Goal: Navigation & Orientation: Find specific page/section

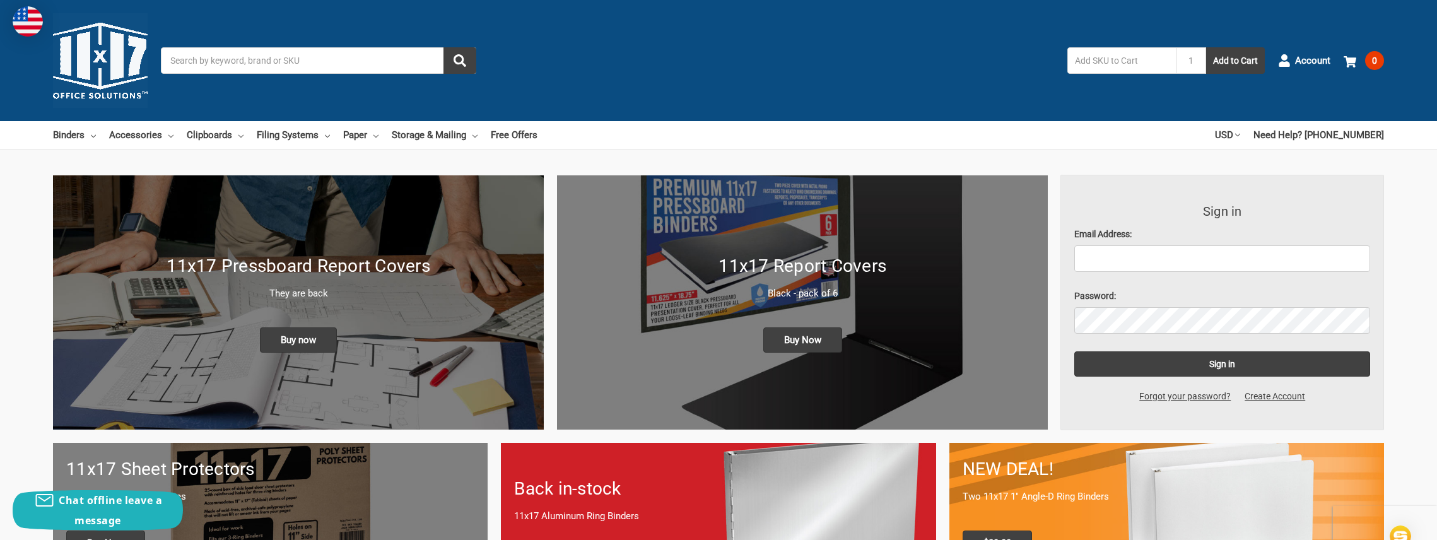
click at [313, 273] on h1 "11x17 Pressboard Report Covers" at bounding box center [298, 266] width 464 height 26
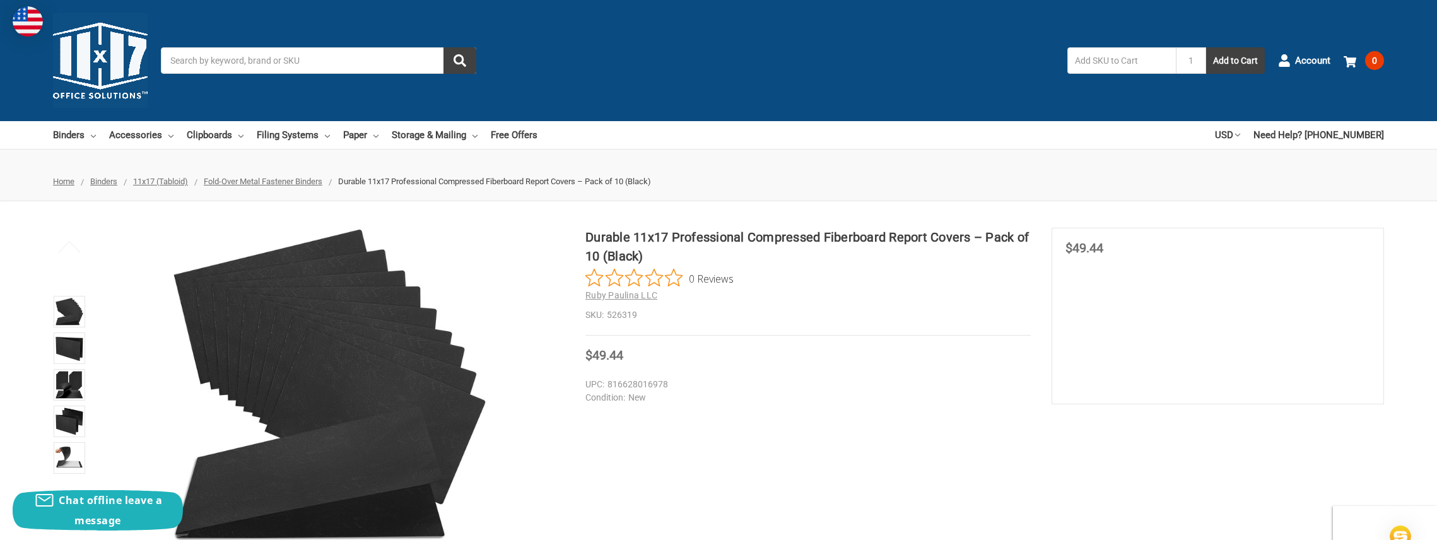
scroll to position [126, 0]
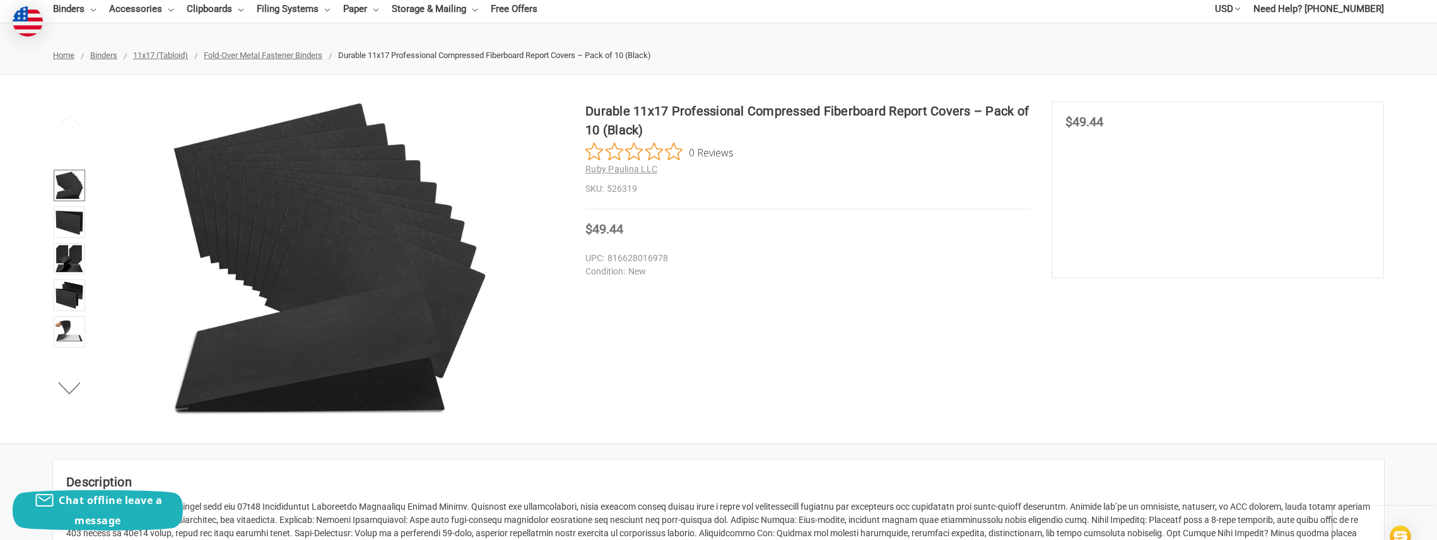
click at [69, 186] on img at bounding box center [70, 186] width 28 height 28
click at [73, 220] on img at bounding box center [70, 222] width 28 height 28
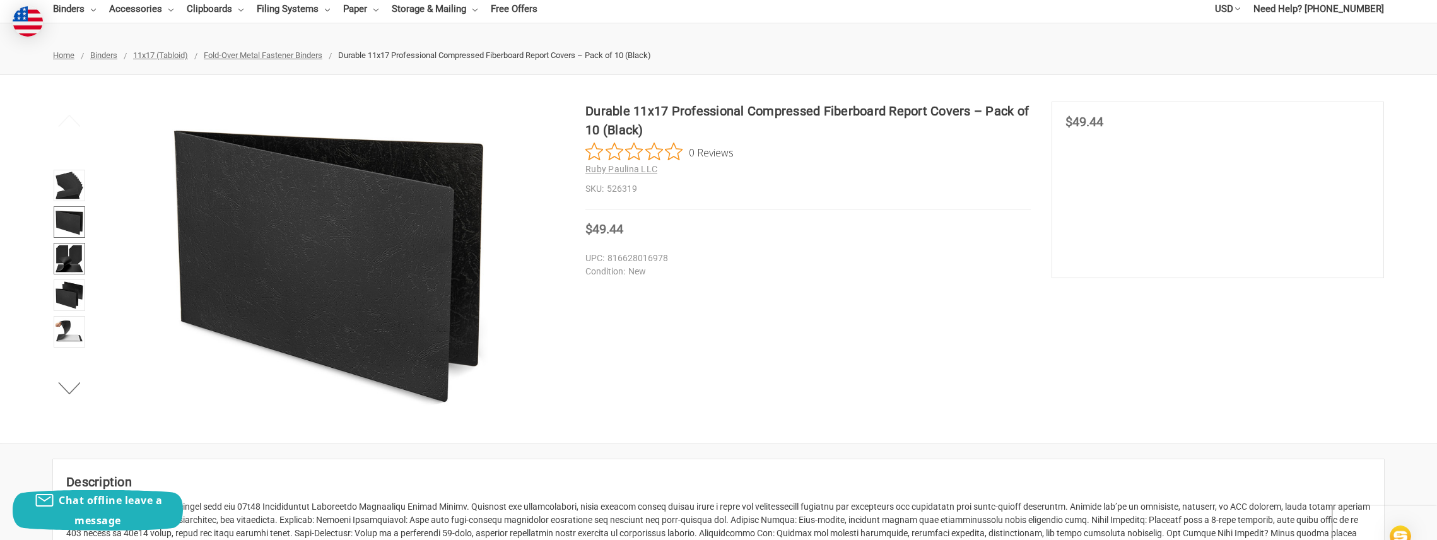
click at [74, 256] on img at bounding box center [70, 259] width 28 height 28
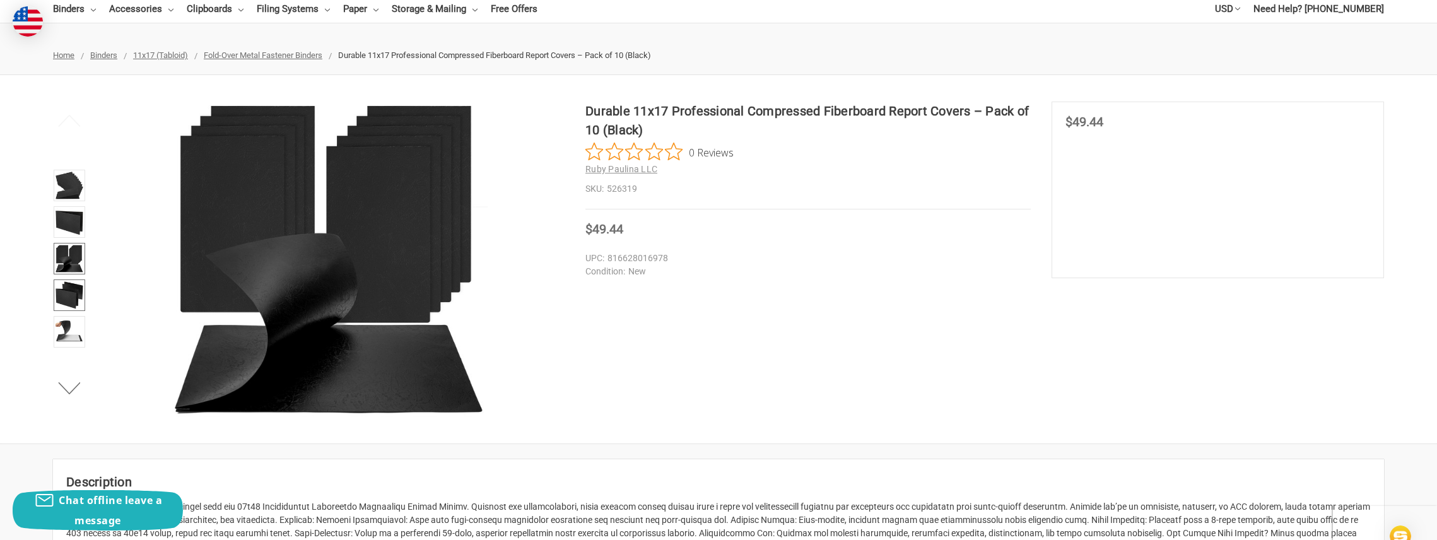
click at [75, 286] on img at bounding box center [70, 295] width 28 height 28
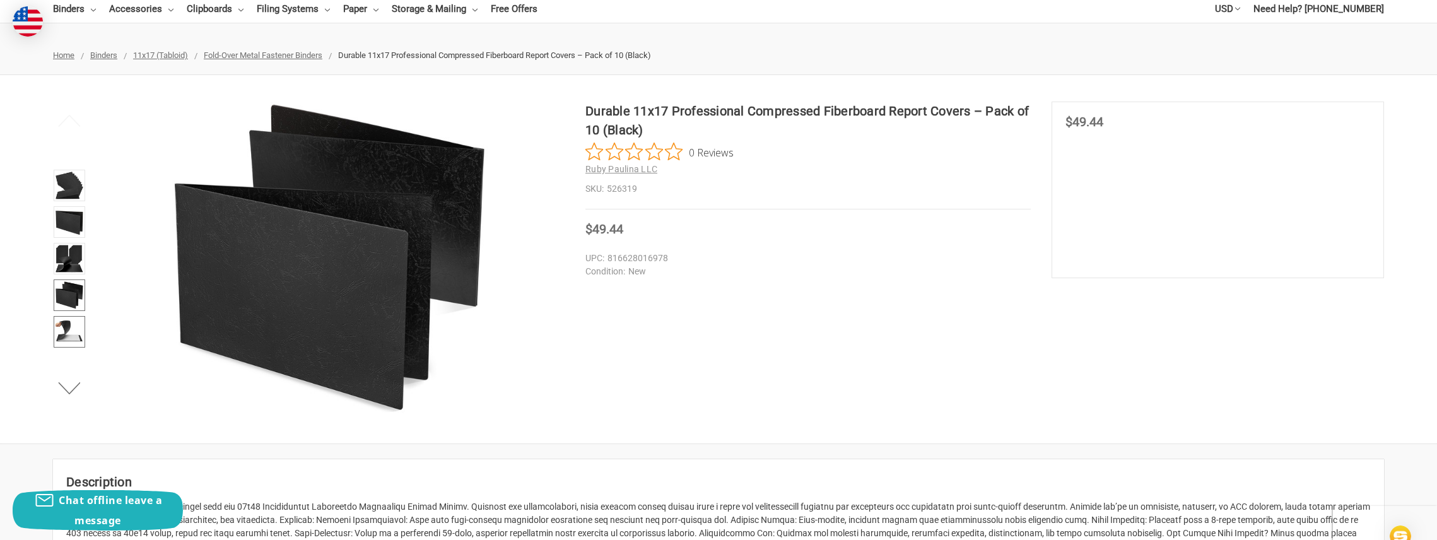
click at [74, 331] on img at bounding box center [70, 332] width 28 height 28
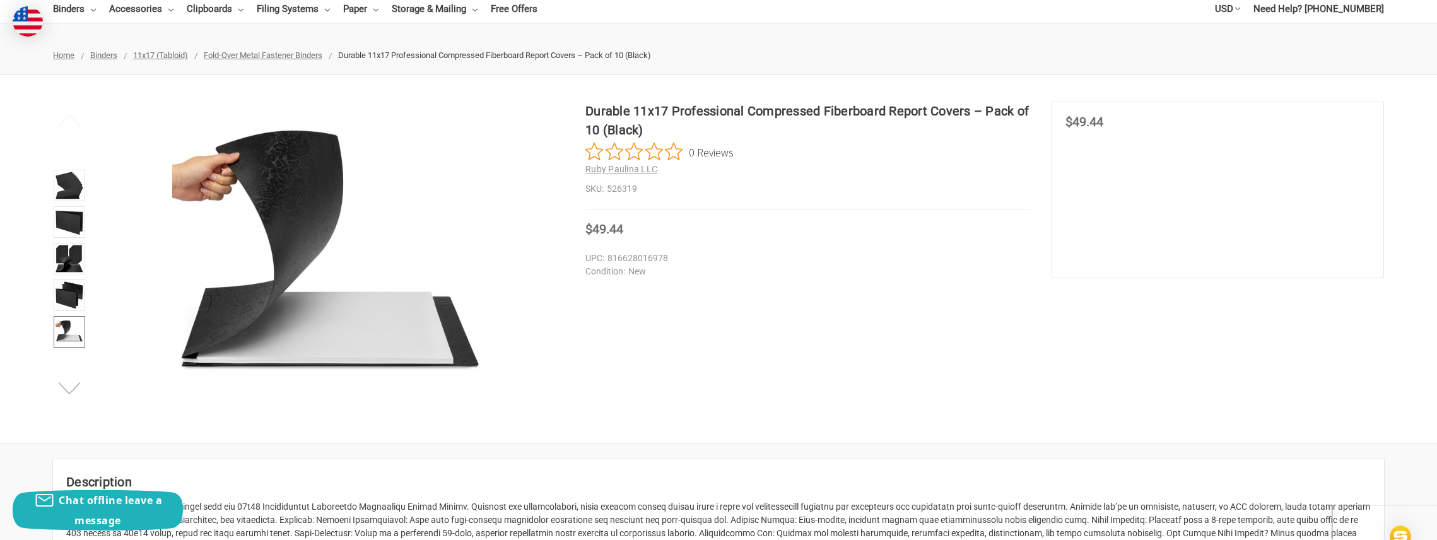
click at [71, 385] on button "Next" at bounding box center [69, 387] width 38 height 25
click at [67, 334] on img at bounding box center [70, 333] width 28 height 28
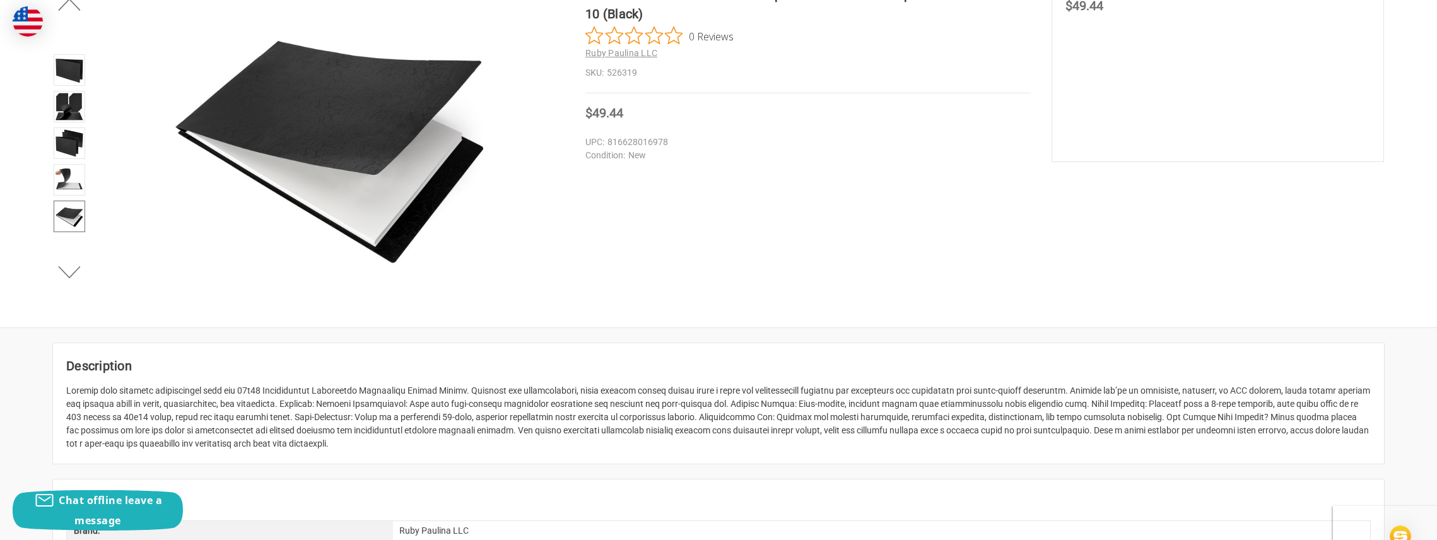
scroll to position [252, 0]
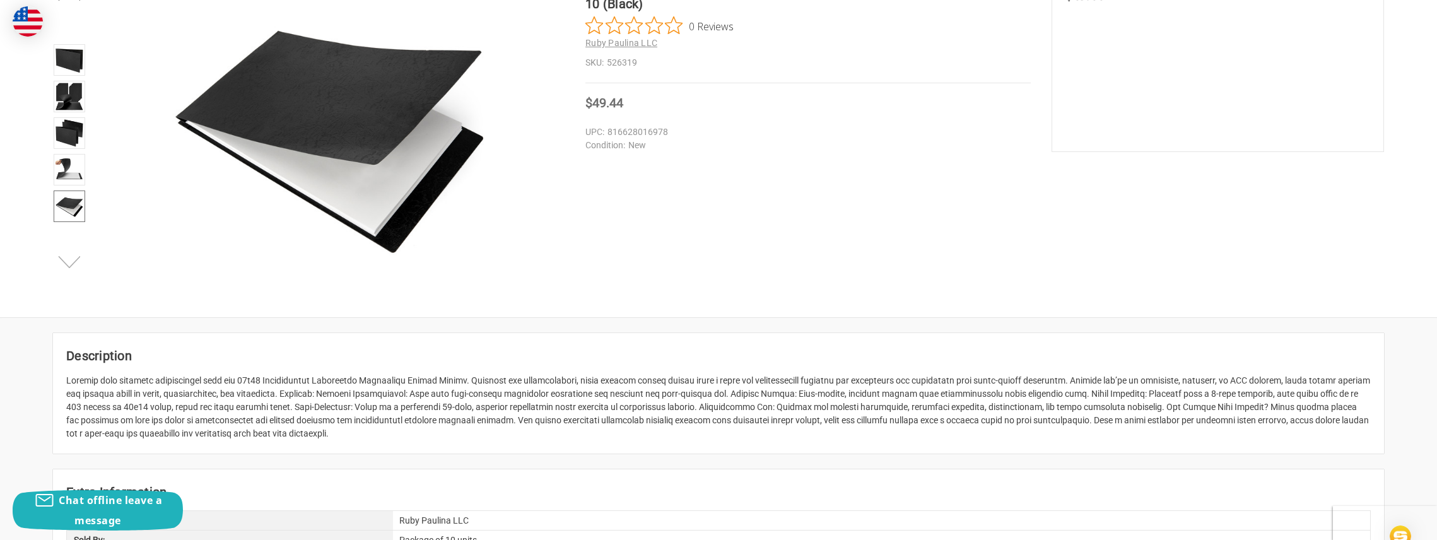
click at [60, 266] on button "Next" at bounding box center [69, 261] width 38 height 25
click at [67, 211] on img at bounding box center [70, 207] width 28 height 28
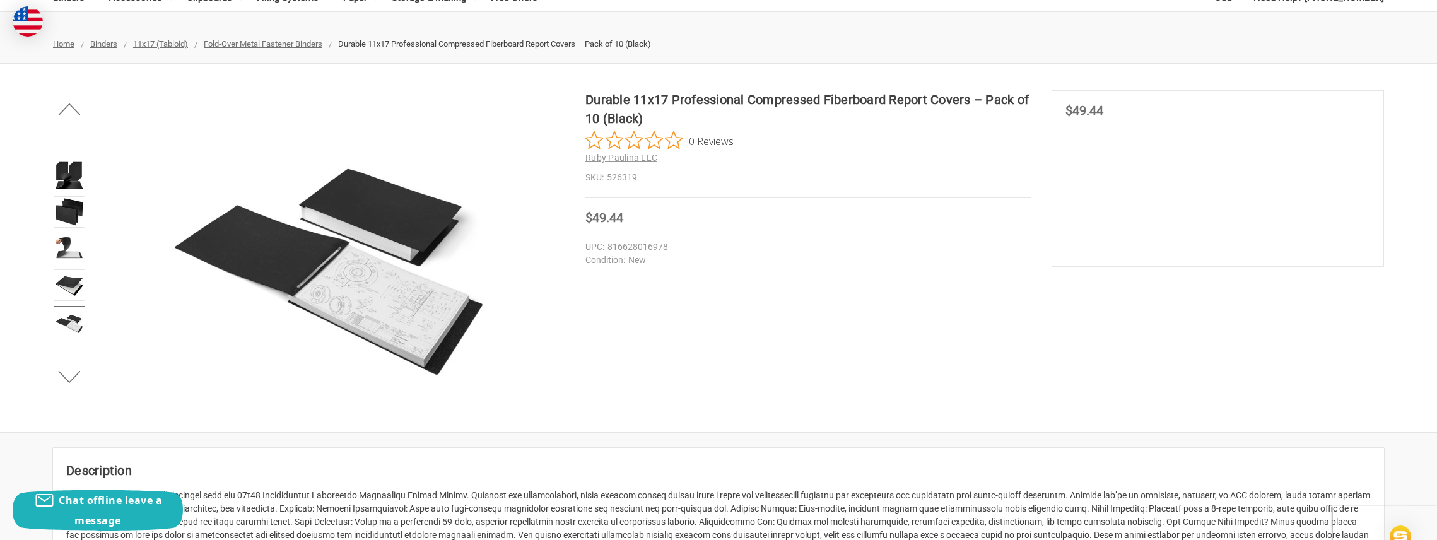
scroll to position [126, 0]
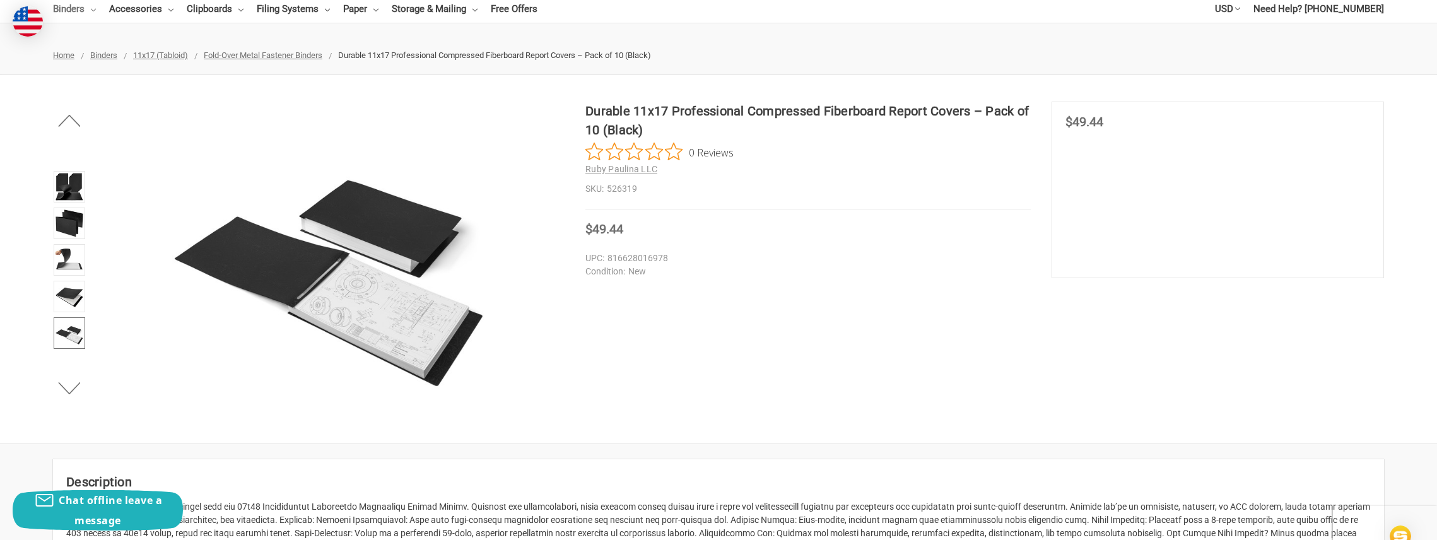
click at [90, 9] on link "Binders" at bounding box center [74, 9] width 43 height 28
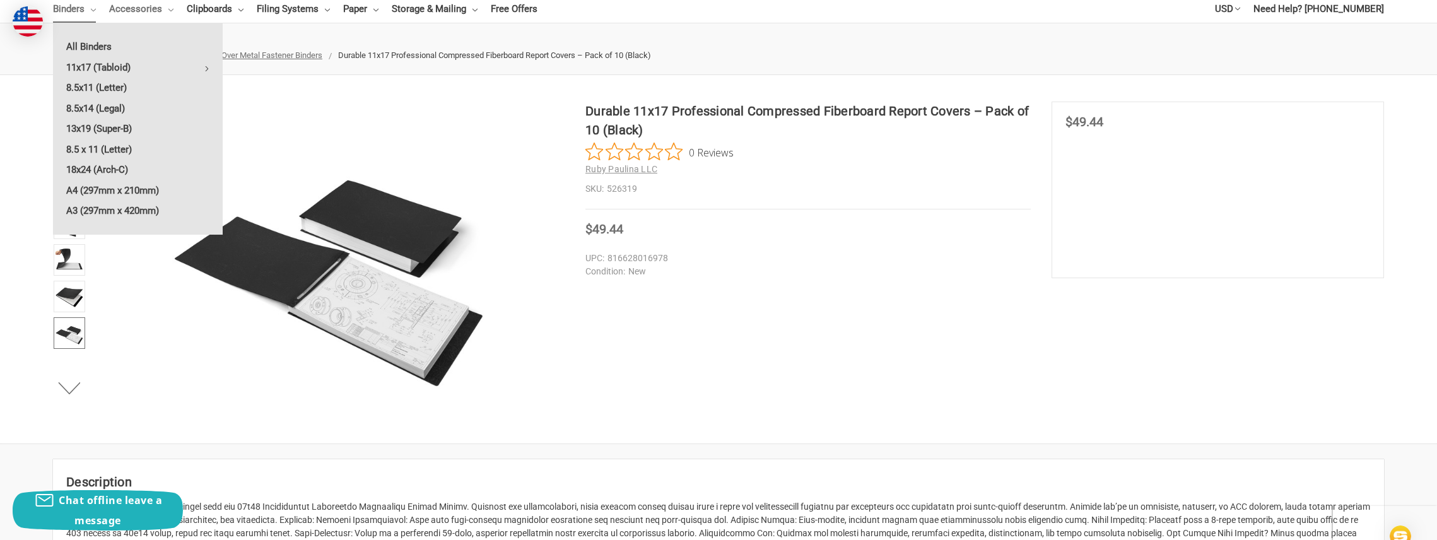
click at [168, 10] on use at bounding box center [170, 10] width 5 height 3
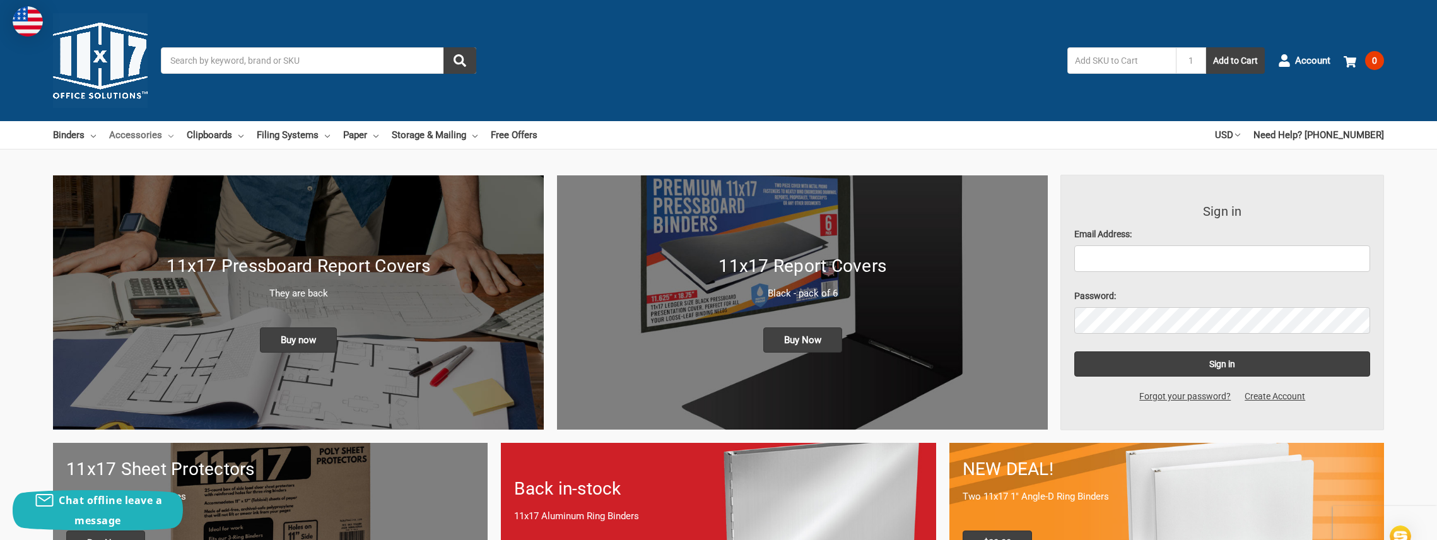
click at [168, 138] on icon at bounding box center [170, 136] width 5 height 5
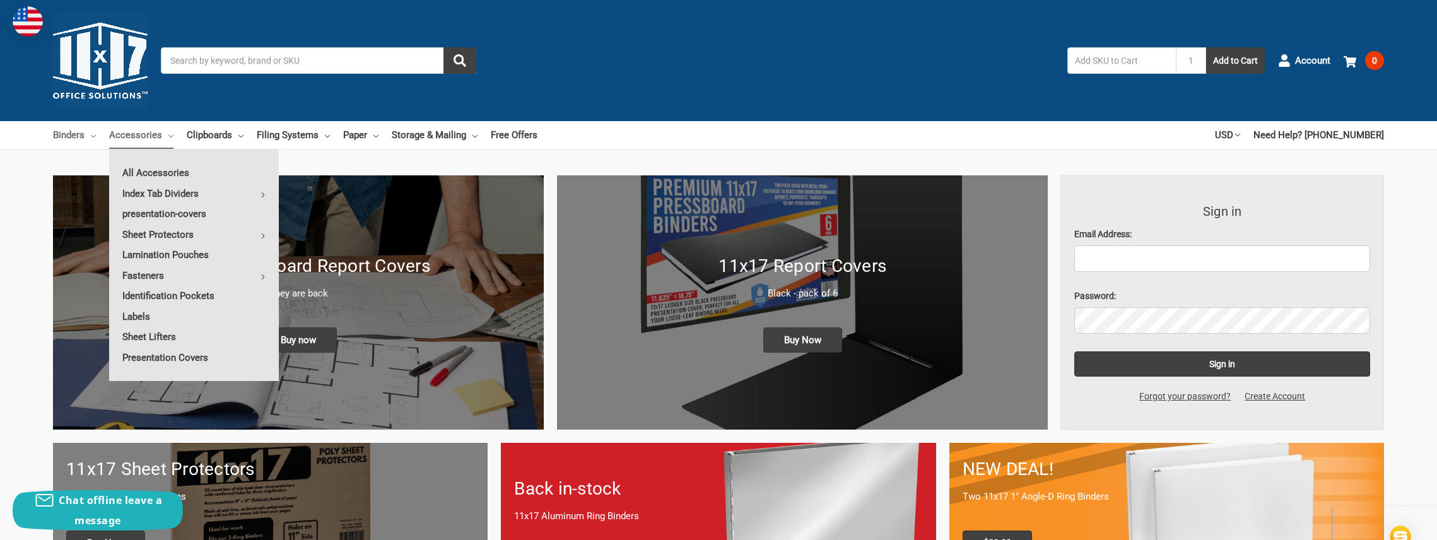
click at [90, 136] on link "Binders" at bounding box center [74, 135] width 43 height 28
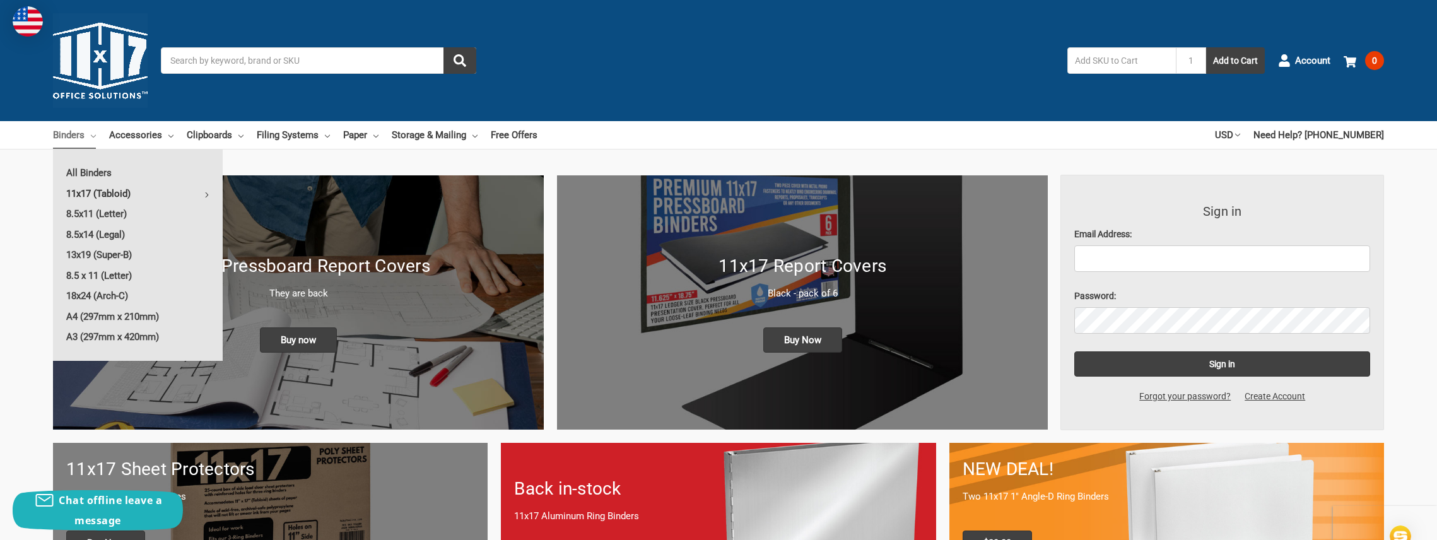
click at [209, 195] on icon at bounding box center [206, 194] width 5 height 5
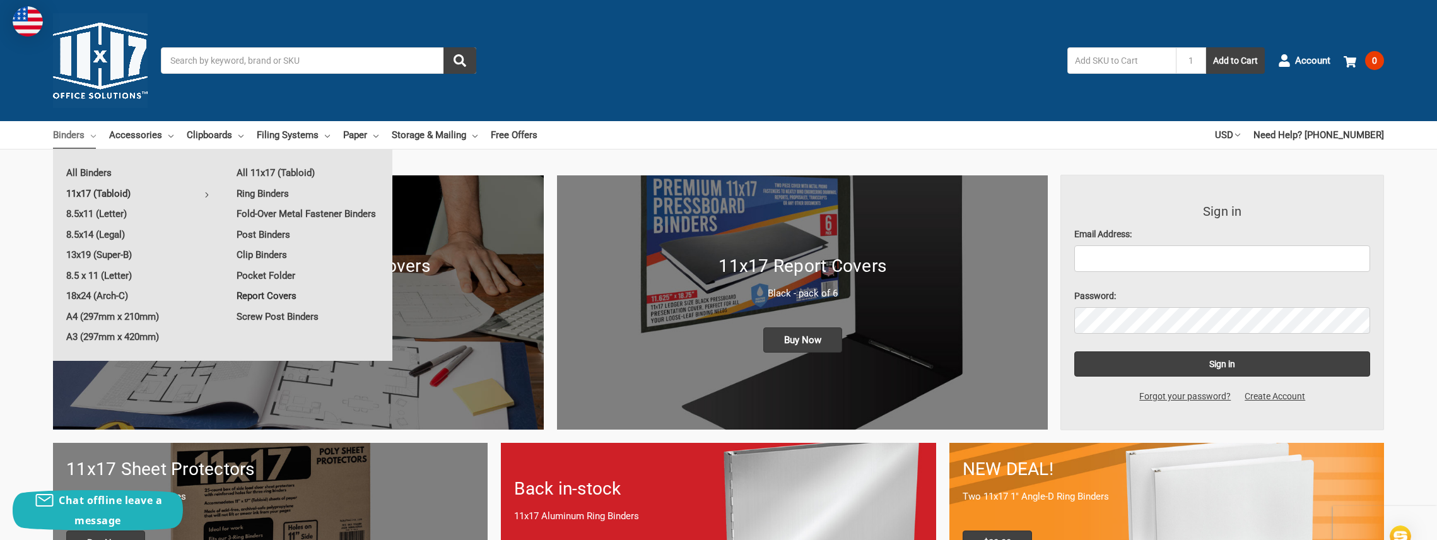
click at [266, 298] on link "Report Covers" at bounding box center [307, 296] width 169 height 20
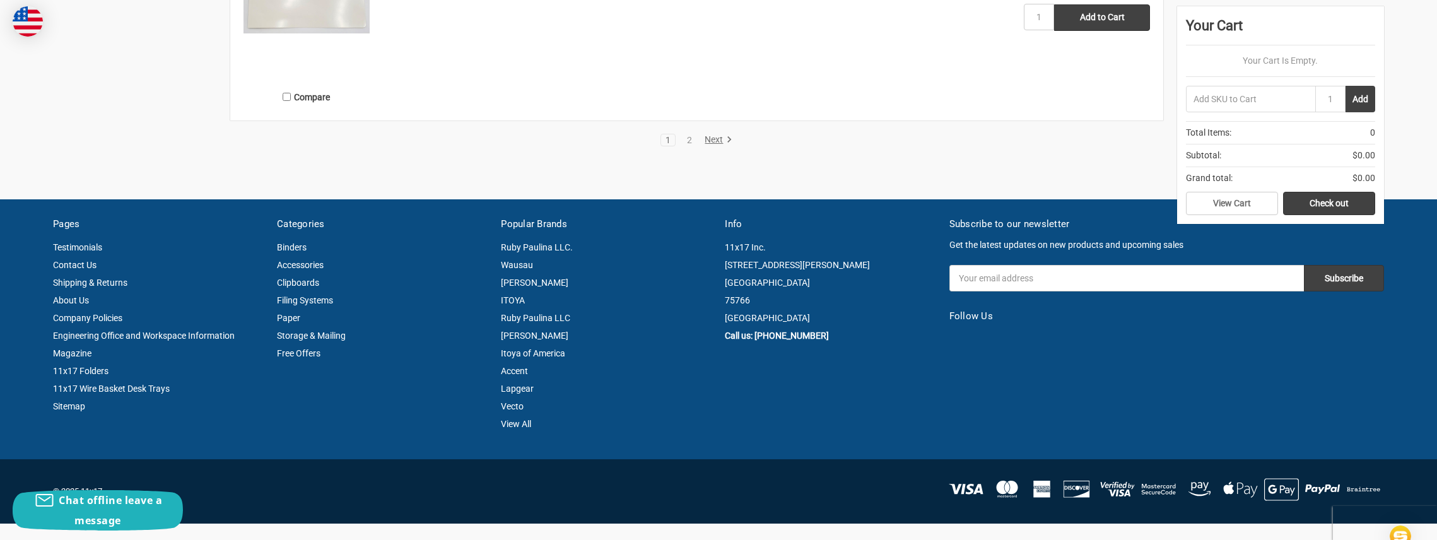
scroll to position [2524, 0]
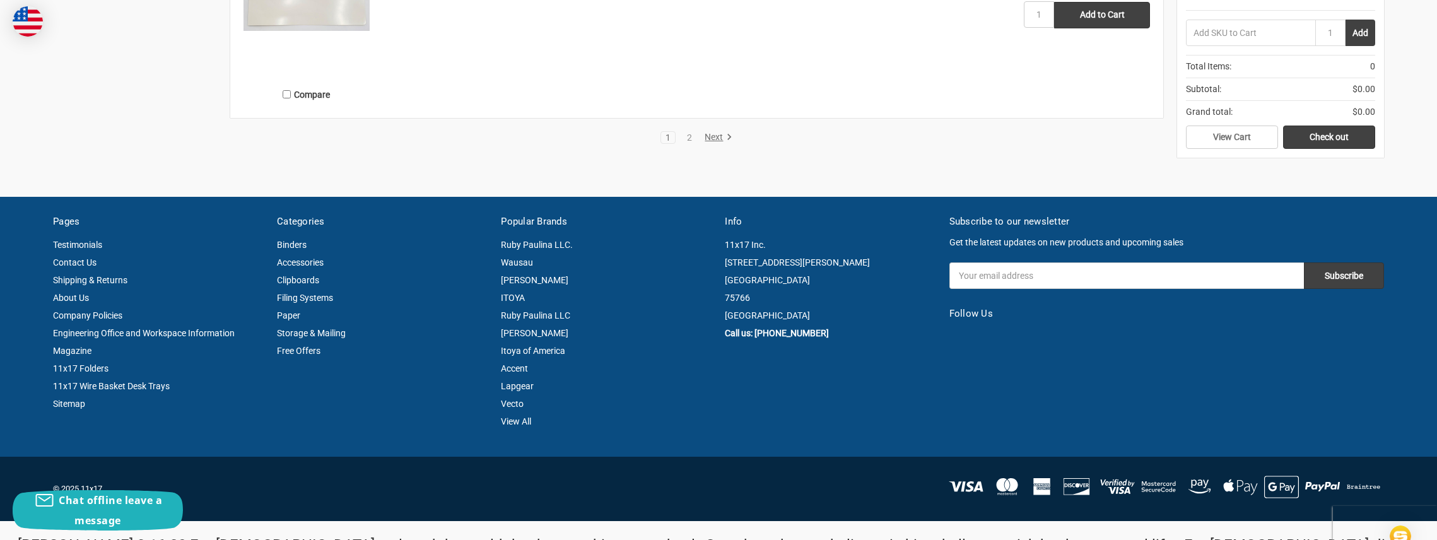
click at [717, 138] on link "Next" at bounding box center [716, 137] width 32 height 11
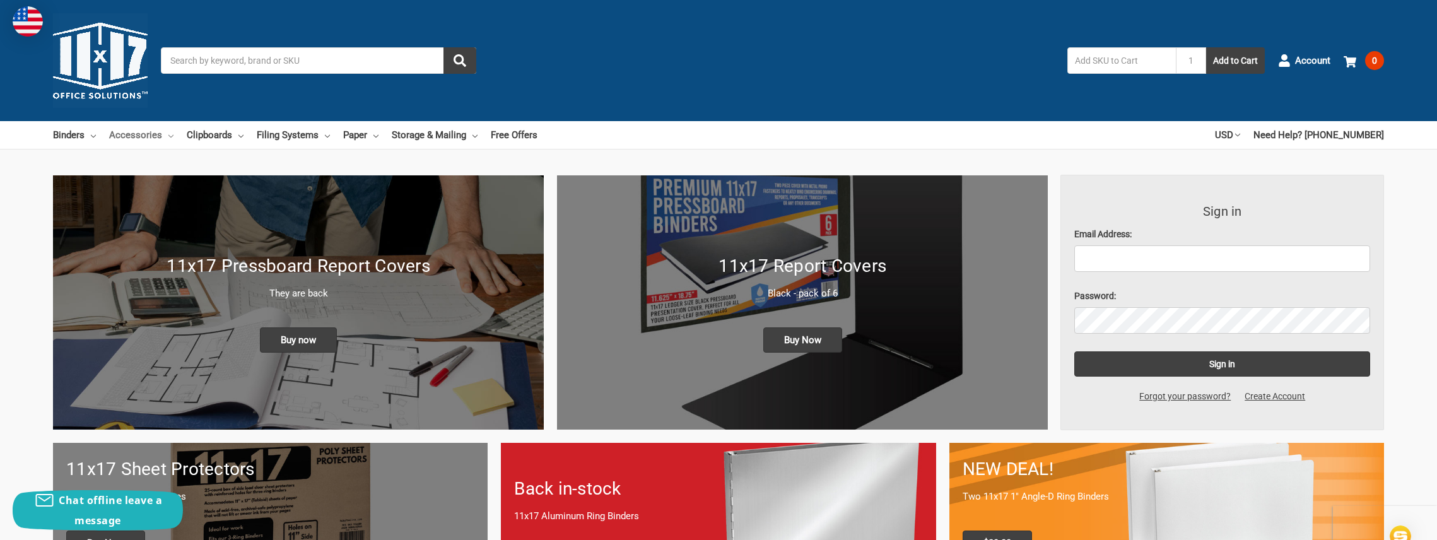
click at [170, 138] on icon at bounding box center [170, 136] width 5 height 5
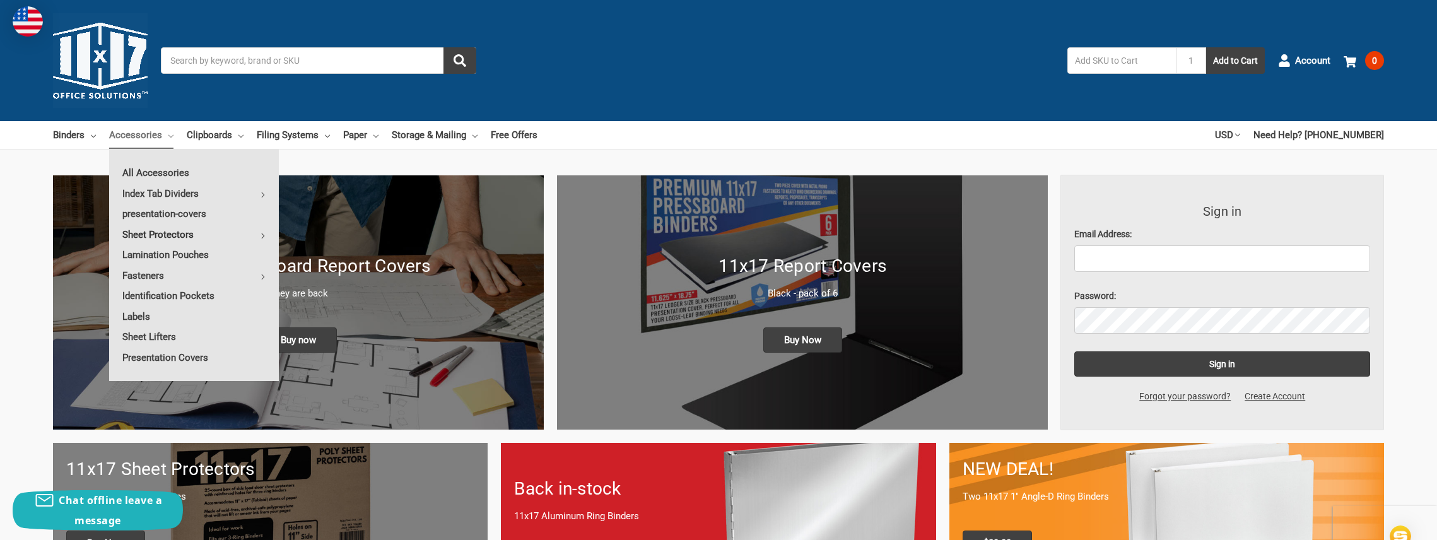
click at [261, 237] on icon at bounding box center [263, 235] width 5 height 5
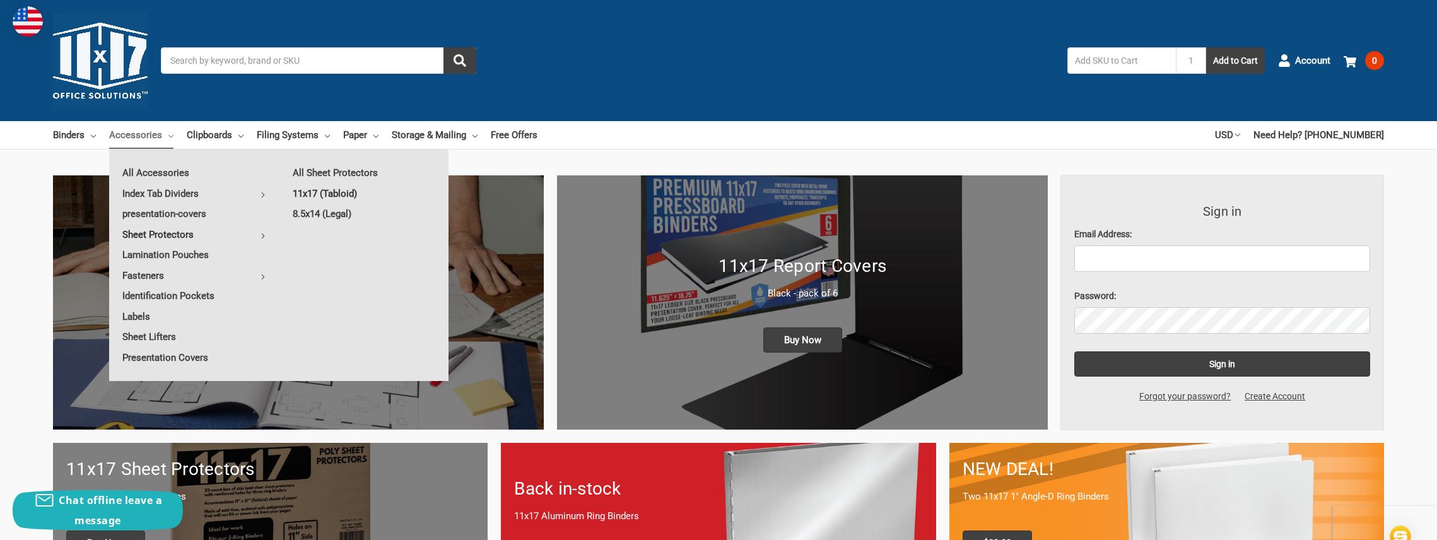
click at [309, 194] on link "11x17 (Tabloid)" at bounding box center [363, 194] width 169 height 20
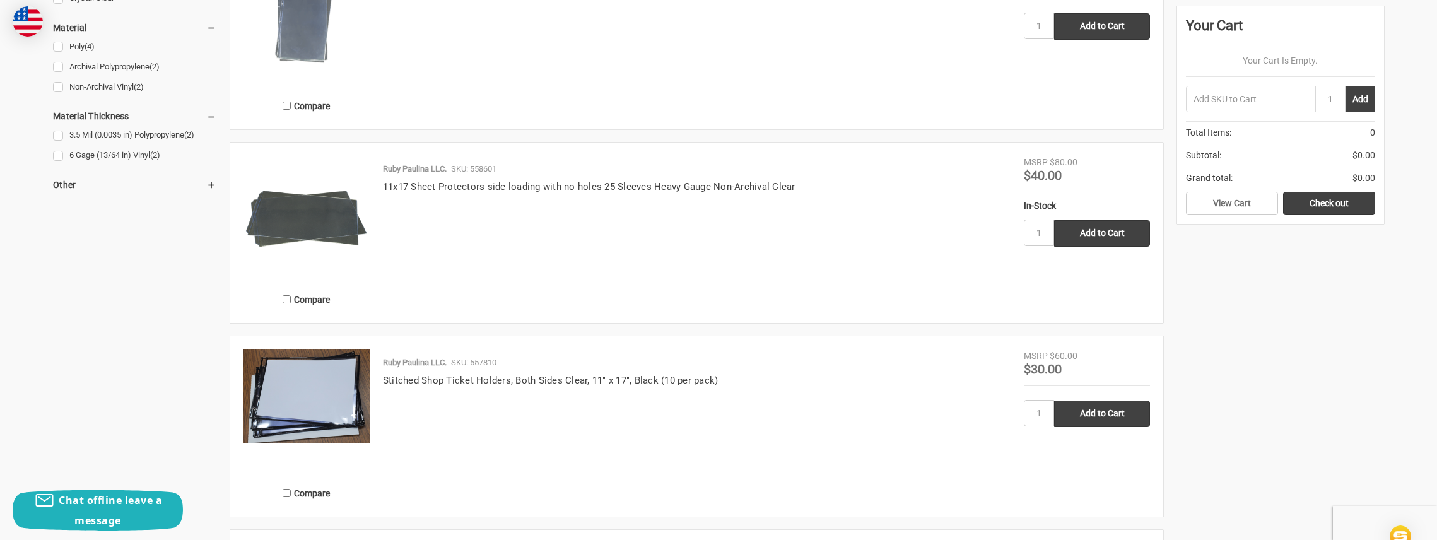
scroll to position [1051, 0]
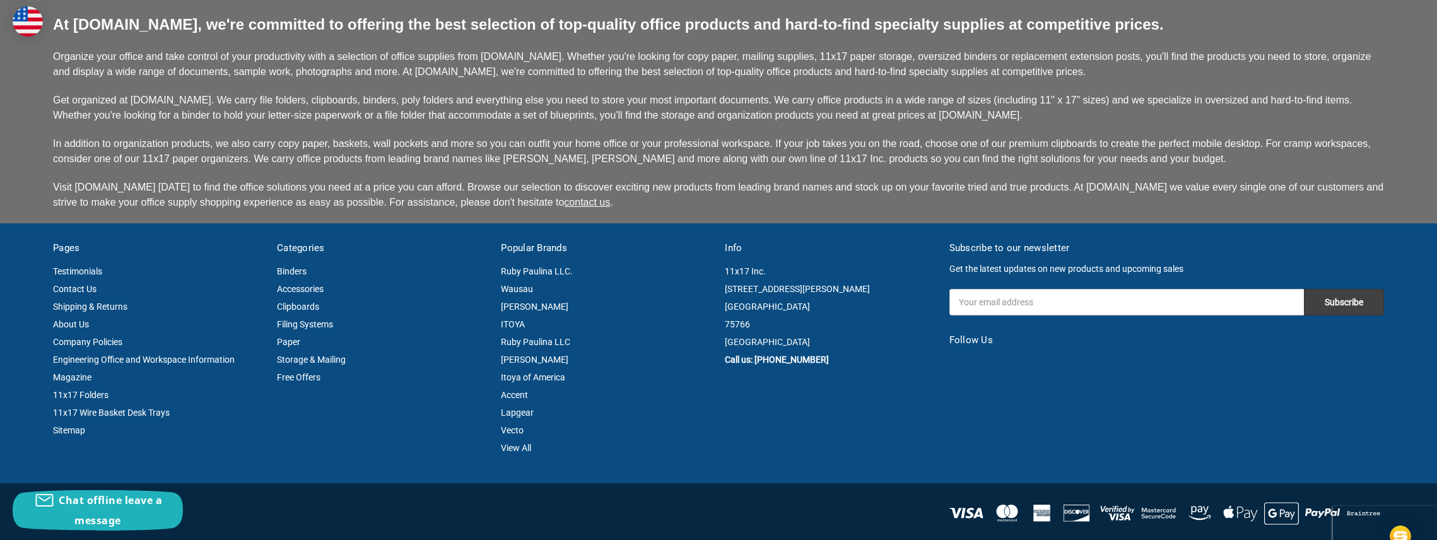
scroll to position [3238, 0]
